Goal: Navigation & Orientation: Go to known website

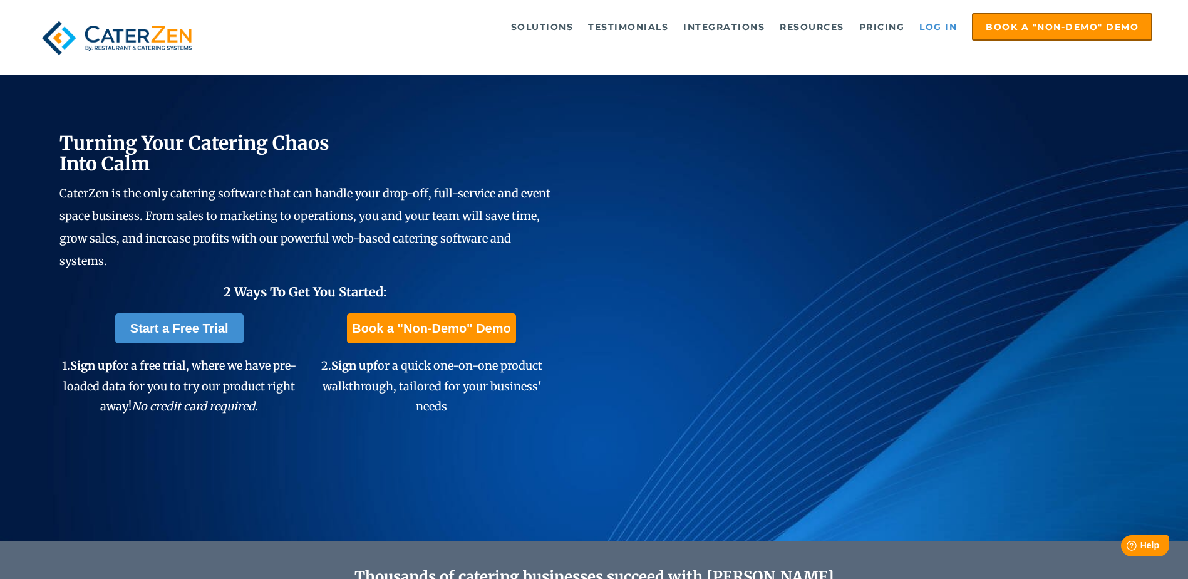
click at [936, 24] on link "Log in" at bounding box center [938, 26] width 50 height 25
click at [934, 23] on link "Log in" at bounding box center [938, 26] width 50 height 25
